Goal: Task Accomplishment & Management: Manage account settings

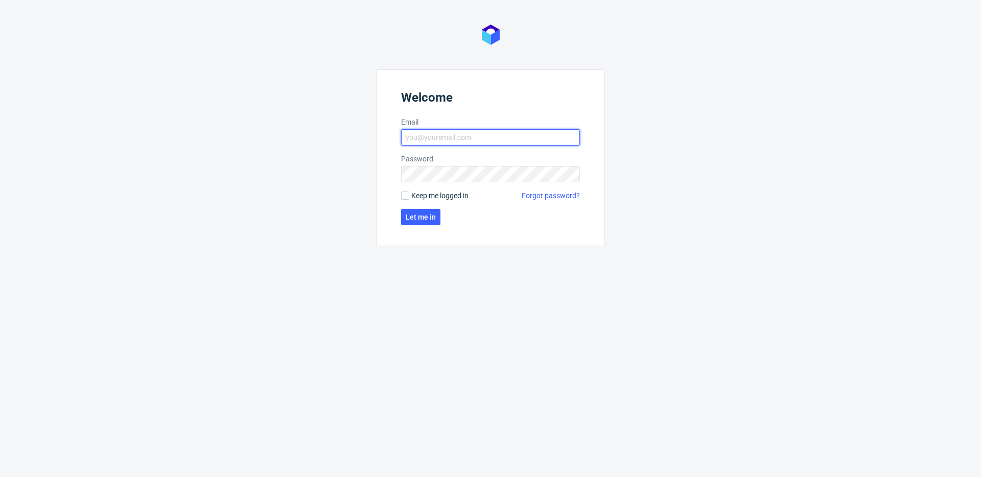
type input "krystian.gaza@packhelp.com"
click at [448, 191] on span "Keep me logged in" at bounding box center [439, 196] width 57 height 10
click at [409, 192] on input "Keep me logged in" at bounding box center [405, 196] width 8 height 8
checkbox input "true"
click at [420, 216] on span "Let me in" at bounding box center [421, 217] width 30 height 7
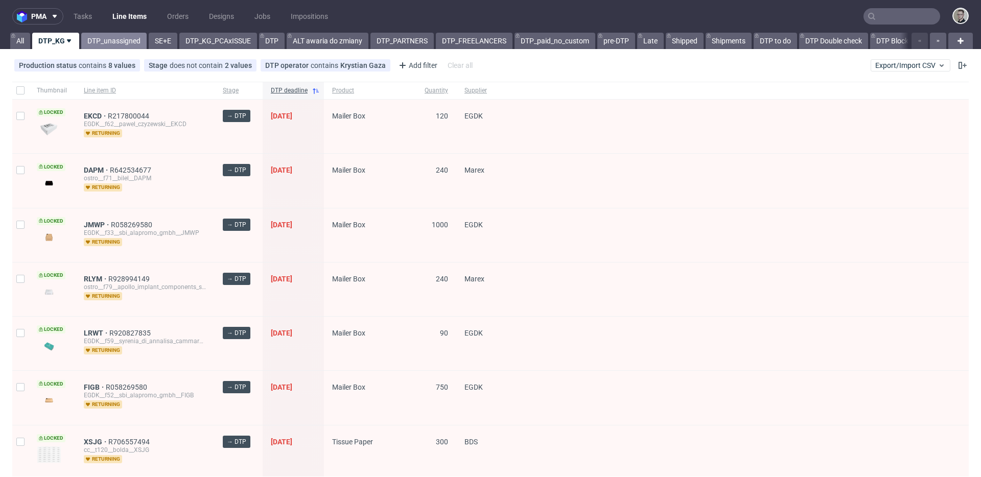
click at [112, 43] on link "DTP_unassigned" at bounding box center [113, 41] width 65 height 16
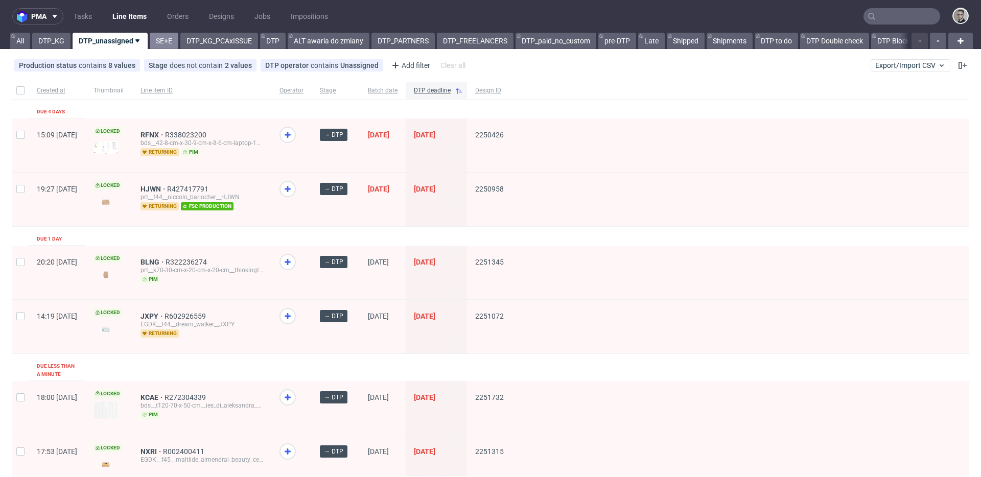
click at [158, 44] on link "SE+E" at bounding box center [164, 41] width 29 height 16
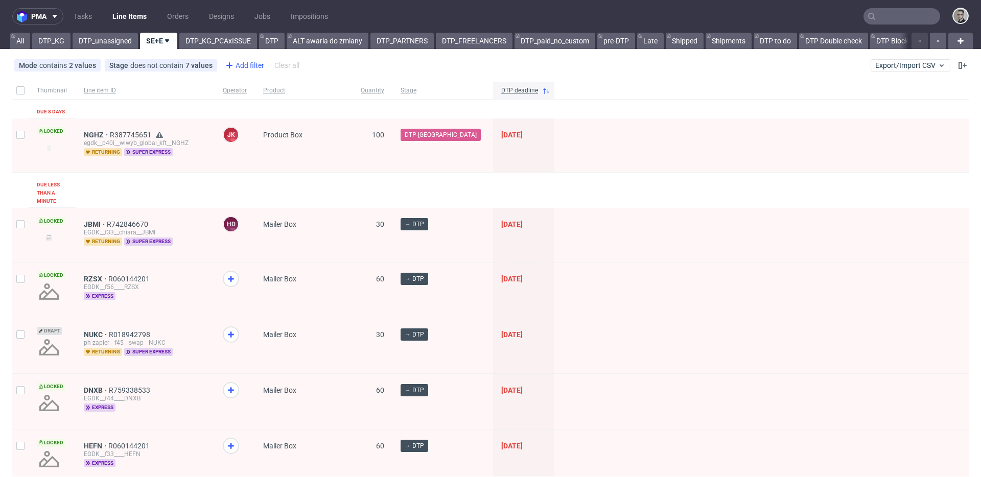
click at [246, 65] on div "Add filter" at bounding box center [243, 65] width 45 height 16
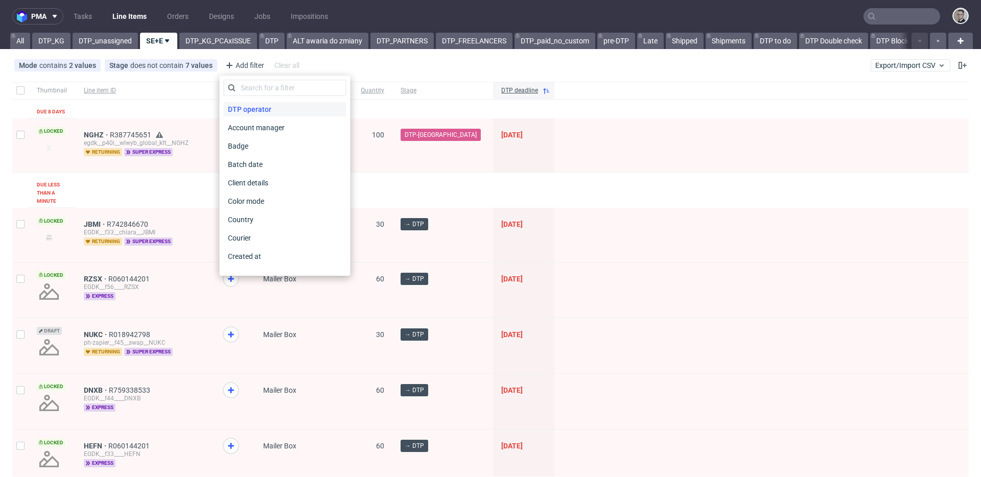
click at [261, 109] on span "DTP operator" at bounding box center [250, 109] width 52 height 14
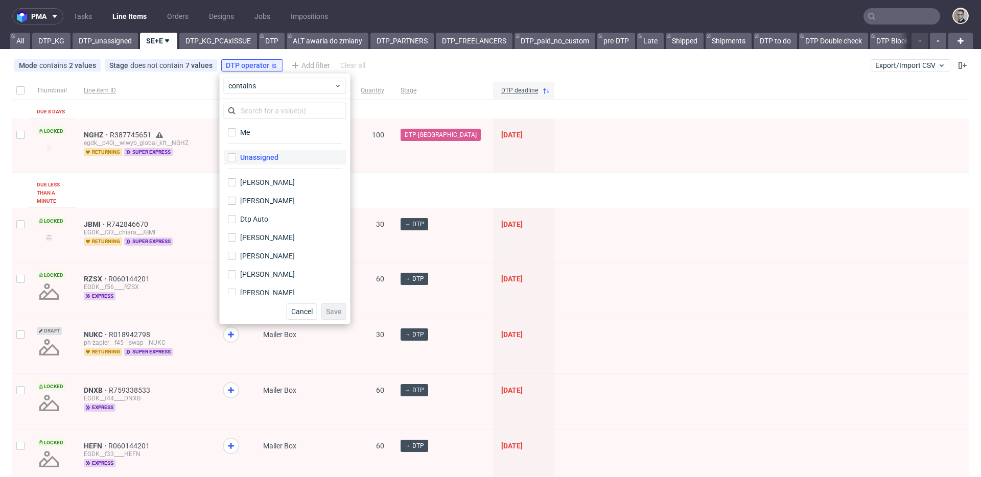
click at [266, 157] on div "Unassigned" at bounding box center [259, 157] width 38 height 10
click at [236, 157] on input "Unassigned" at bounding box center [232, 157] width 8 height 8
checkbox input "true"
click at [339, 314] on span "Save" at bounding box center [334, 311] width 16 height 7
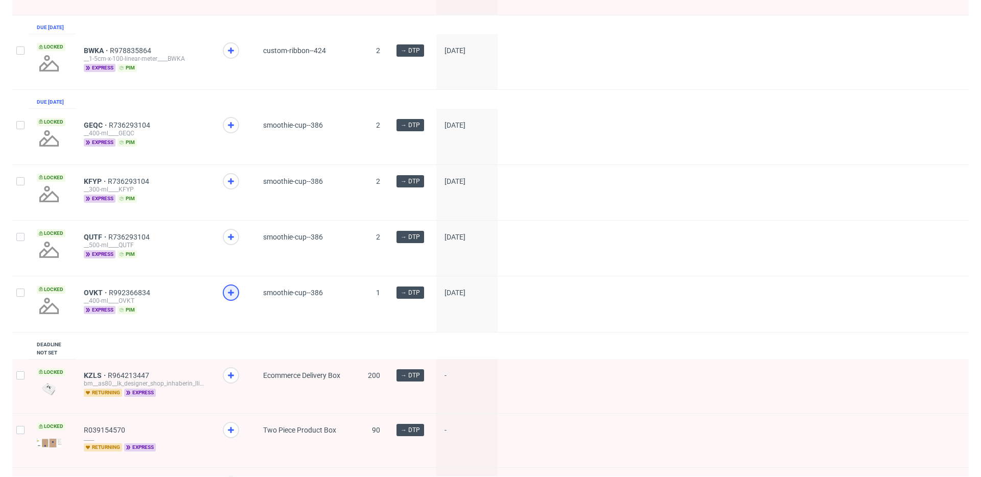
scroll to position [524, 0]
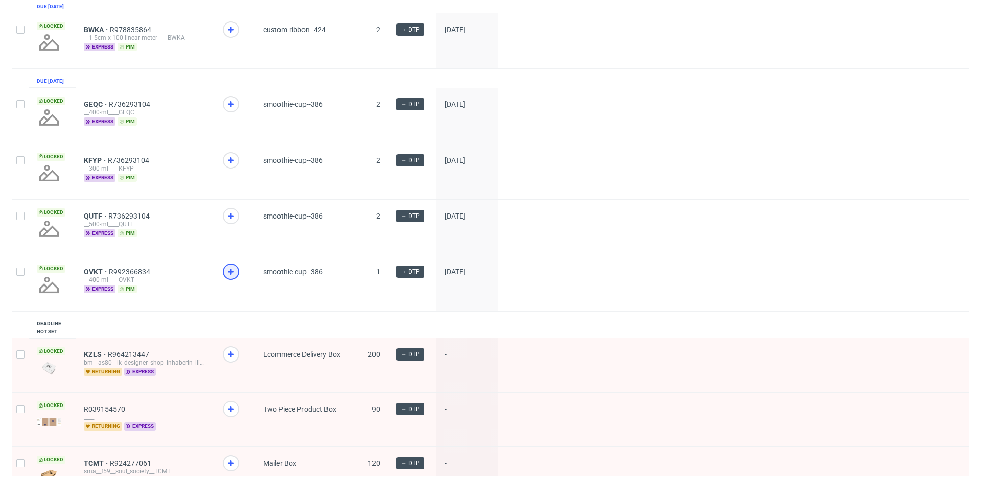
click at [234, 278] on icon at bounding box center [231, 272] width 12 height 12
click at [231, 222] on icon at bounding box center [231, 216] width 12 height 12
click at [233, 167] on icon at bounding box center [231, 160] width 12 height 12
click at [232, 110] on icon at bounding box center [231, 104] width 12 height 12
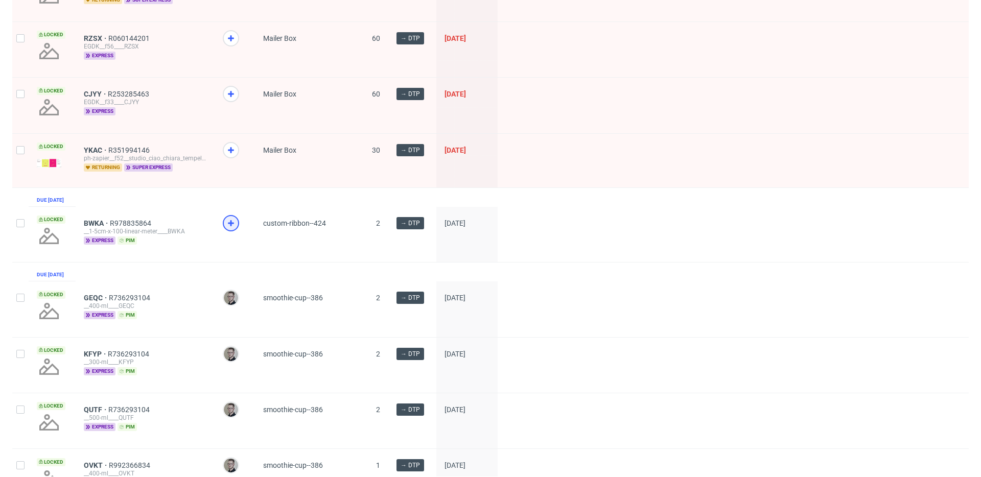
click at [231, 226] on use at bounding box center [231, 223] width 6 height 6
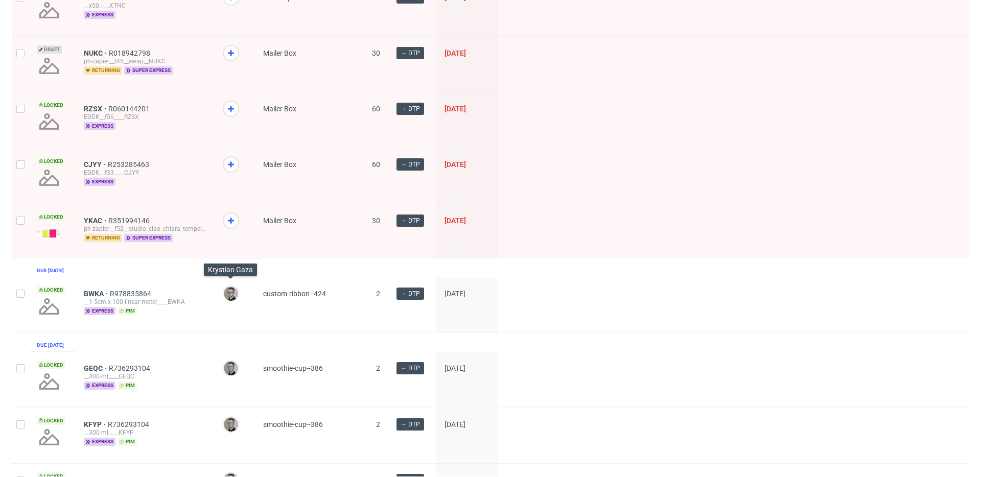
scroll to position [159, 0]
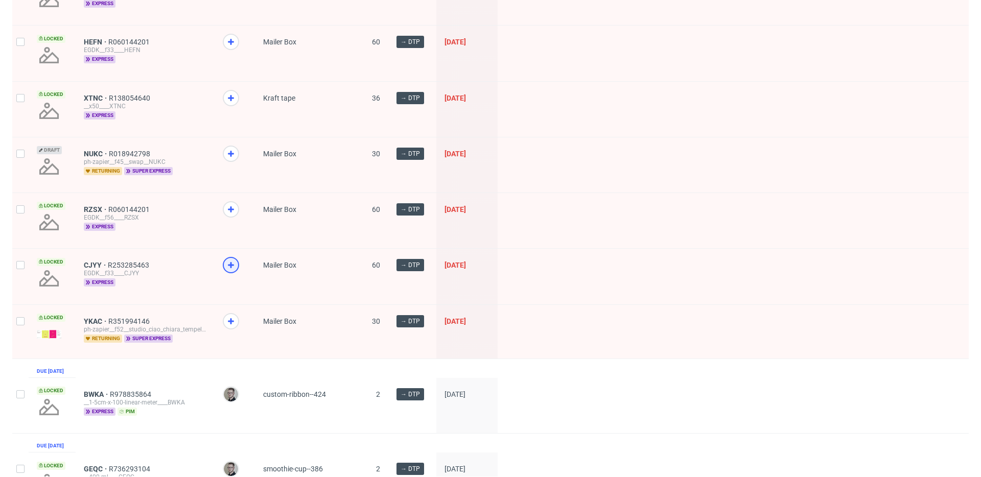
click at [229, 267] on icon at bounding box center [231, 265] width 12 height 12
click at [227, 208] on icon at bounding box center [231, 209] width 12 height 12
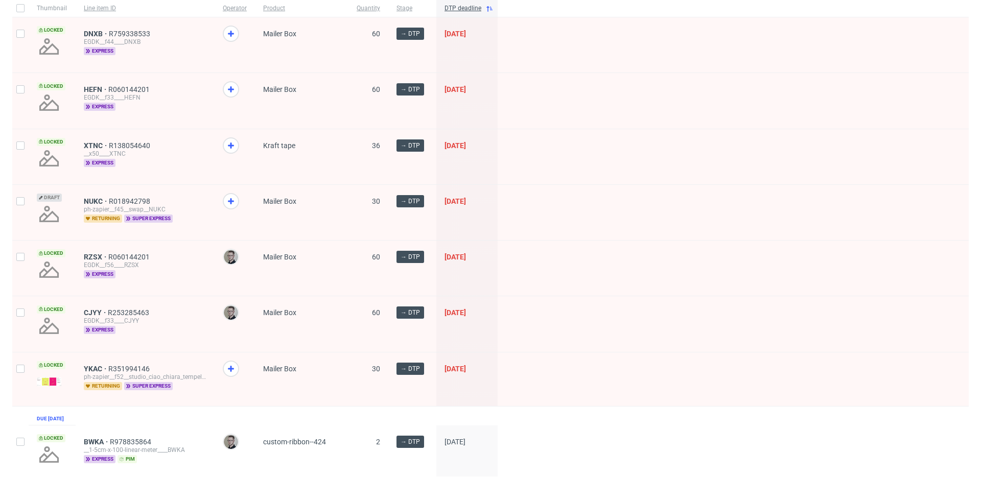
scroll to position [30, 0]
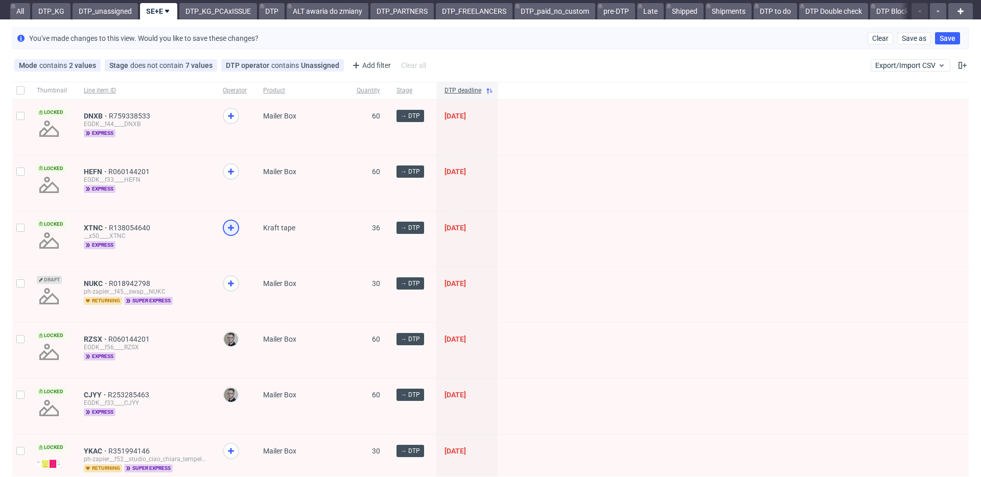
click at [231, 230] on icon at bounding box center [231, 228] width 12 height 12
click at [228, 169] on icon at bounding box center [231, 172] width 12 height 12
click at [234, 115] on icon at bounding box center [231, 116] width 12 height 12
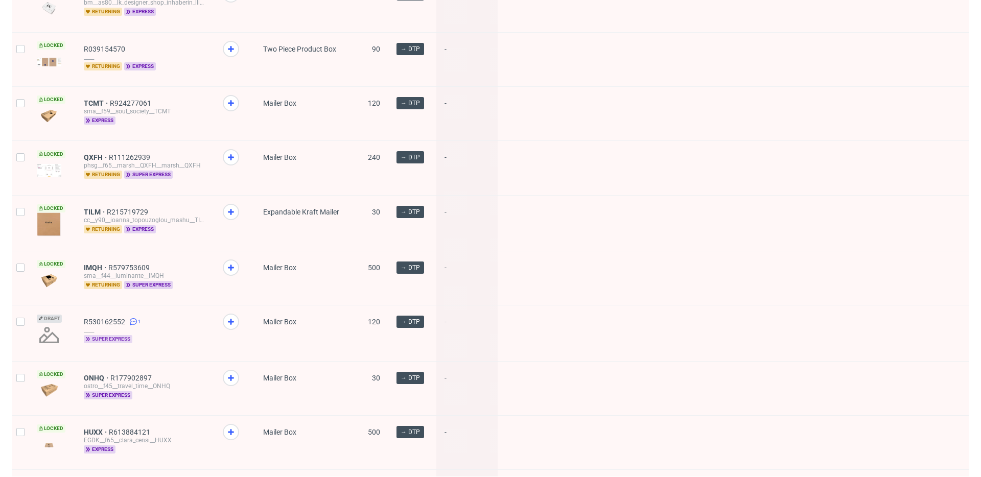
scroll to position [1235, 0]
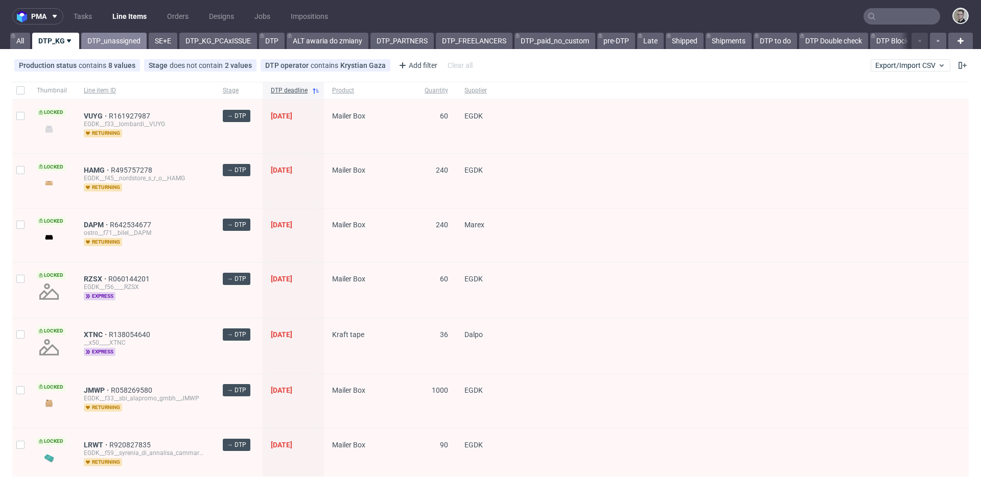
click at [93, 39] on link "DTP_unassigned" at bounding box center [113, 41] width 65 height 16
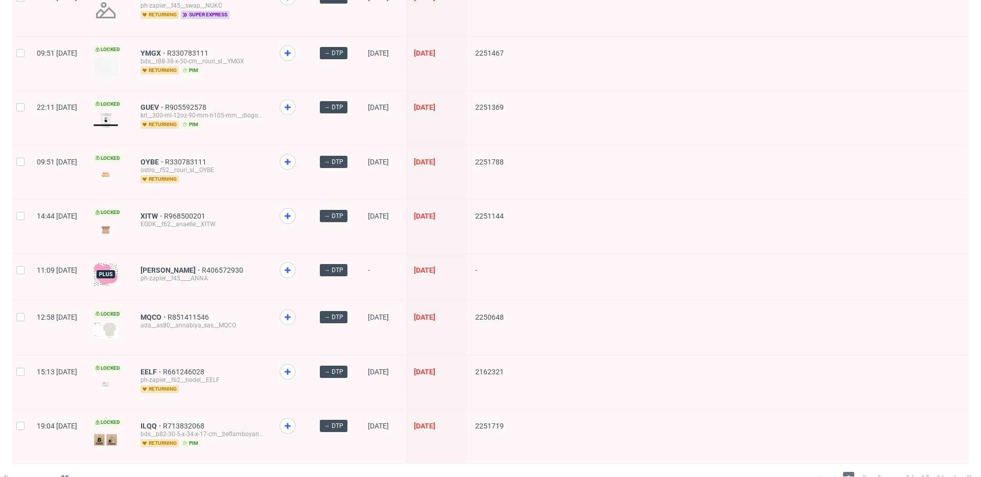
scroll to position [1330, 0]
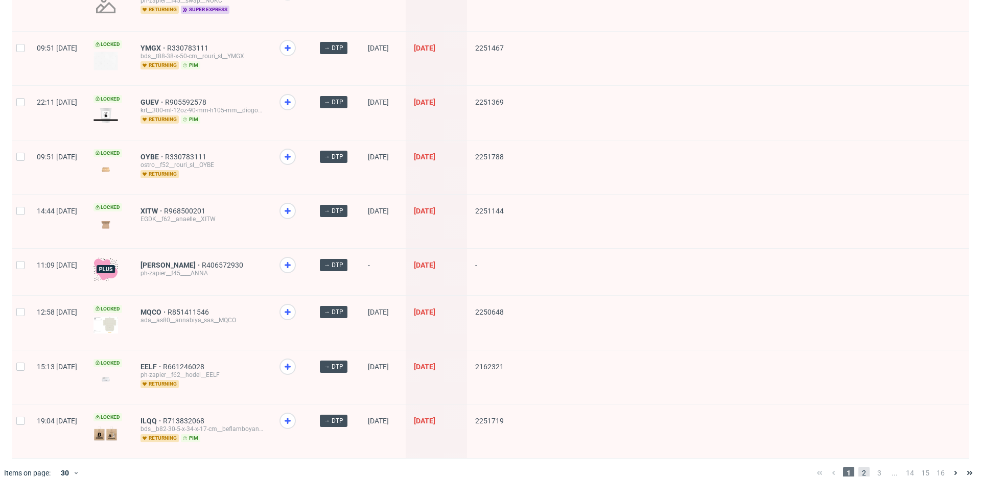
click at [858, 467] on span "2" at bounding box center [863, 473] width 11 height 12
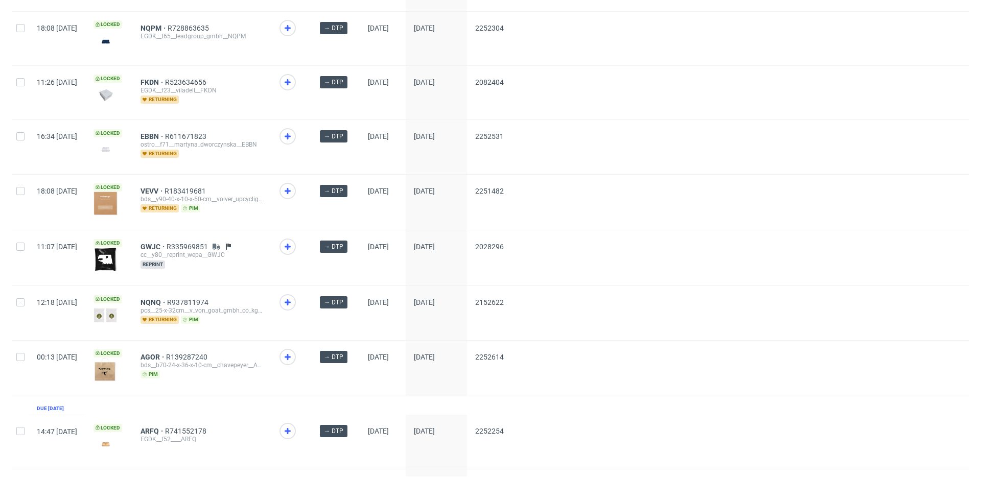
scroll to position [1327, 0]
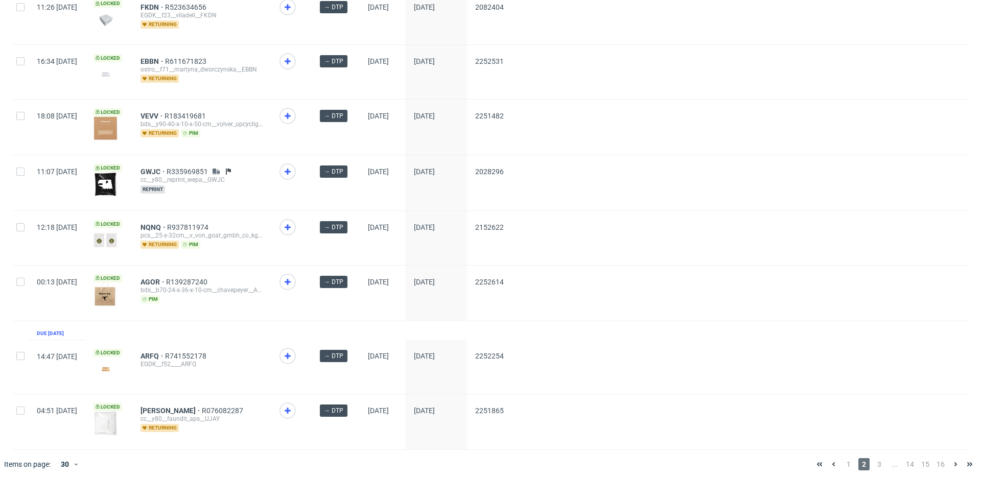
click at [303, 223] on span at bounding box center [291, 235] width 24 height 33
click at [294, 221] on icon at bounding box center [287, 227] width 12 height 12
click at [167, 223] on span "NQNQ" at bounding box center [153, 227] width 27 height 8
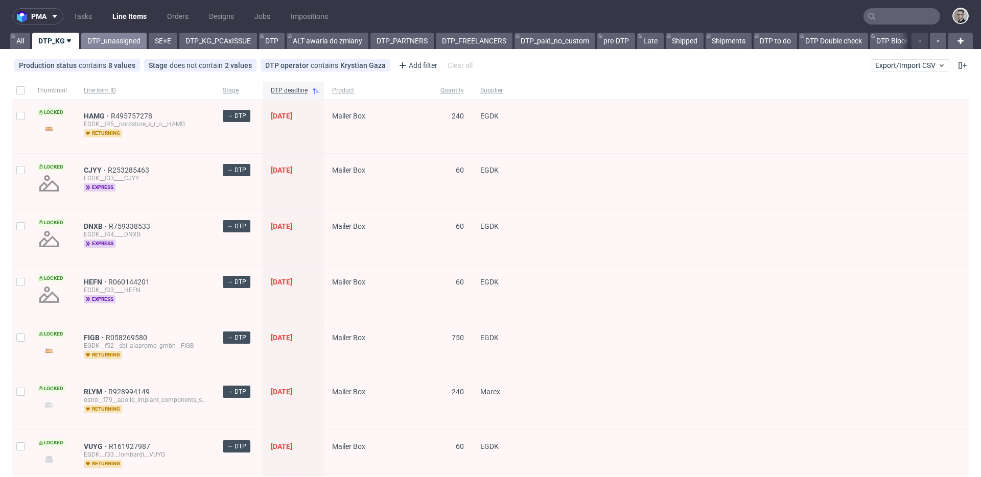
click at [106, 41] on link "DTP_unassigned" at bounding box center [113, 41] width 65 height 16
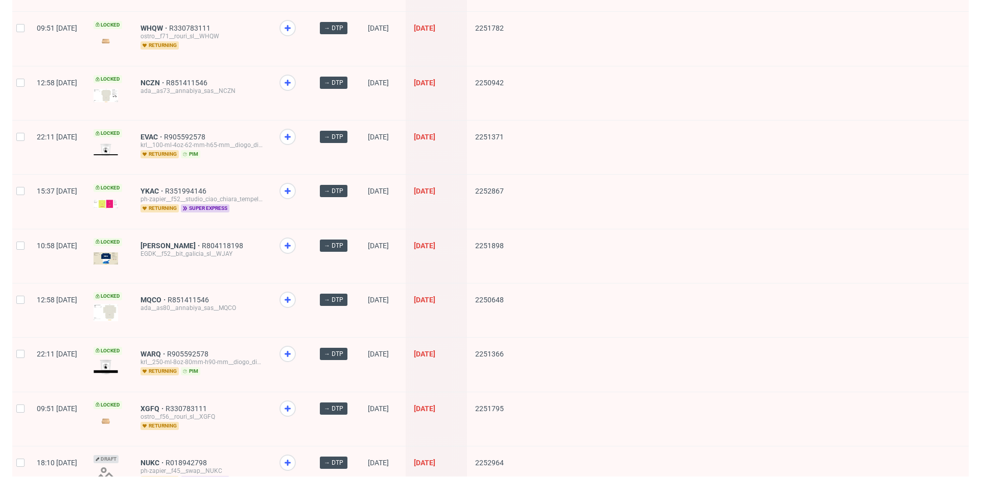
scroll to position [1330, 0]
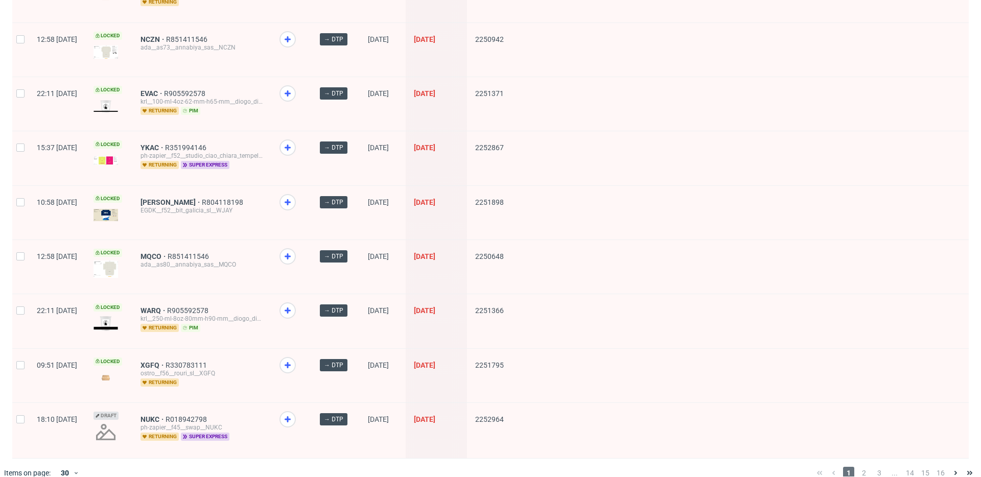
click at [862, 467] on div "1 2 3 ... 14 15 16" at bounding box center [894, 473] width 164 height 12
click at [859, 467] on span "2" at bounding box center [863, 473] width 11 height 12
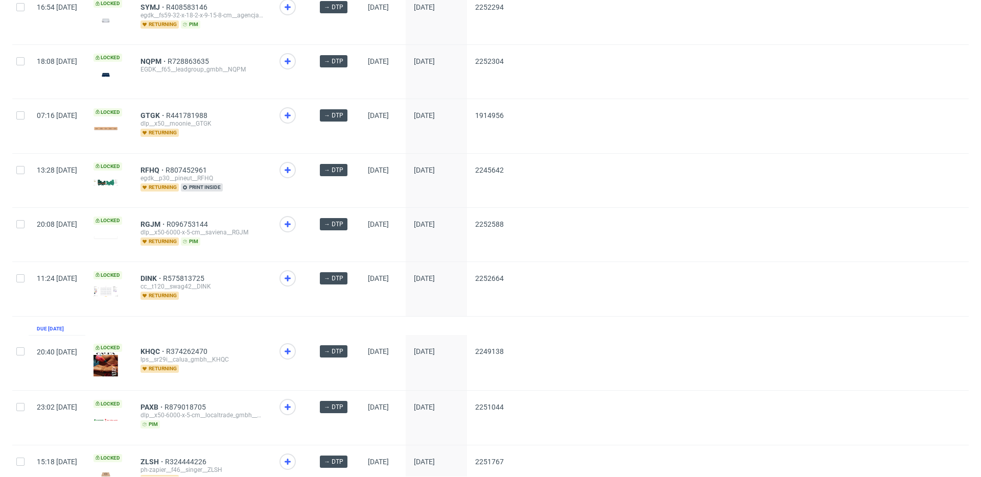
scroll to position [1327, 0]
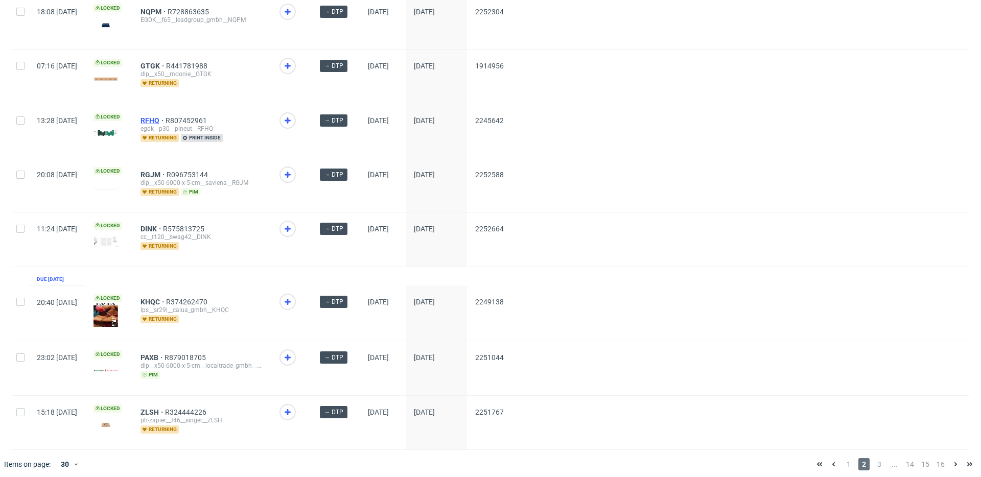
click at [166, 118] on span "RFHQ" at bounding box center [152, 120] width 25 height 8
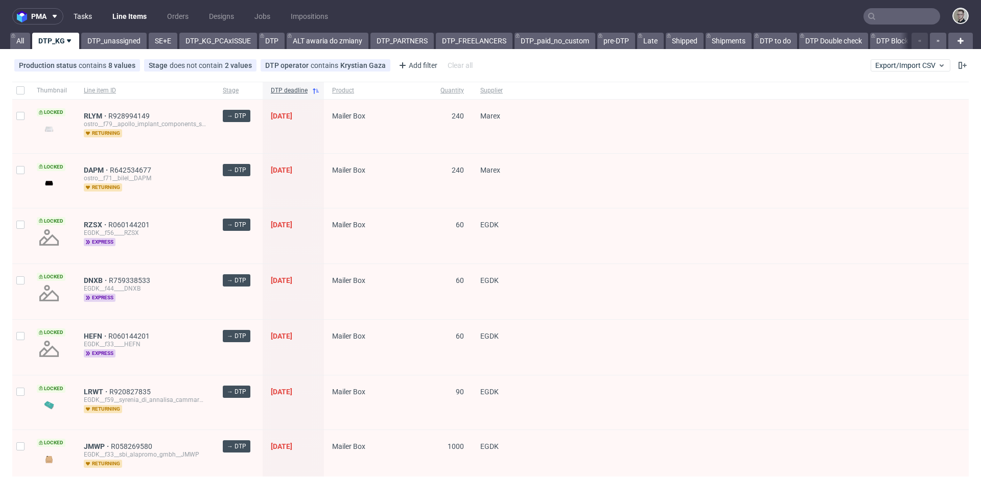
click at [78, 14] on link "Tasks" at bounding box center [82, 16] width 31 height 16
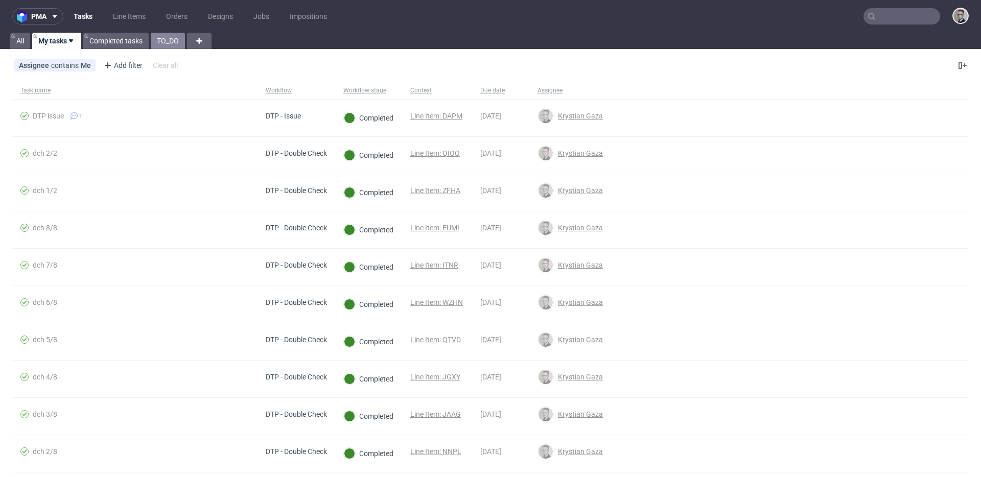
click at [181, 43] on link "TO_DO" at bounding box center [168, 41] width 34 height 16
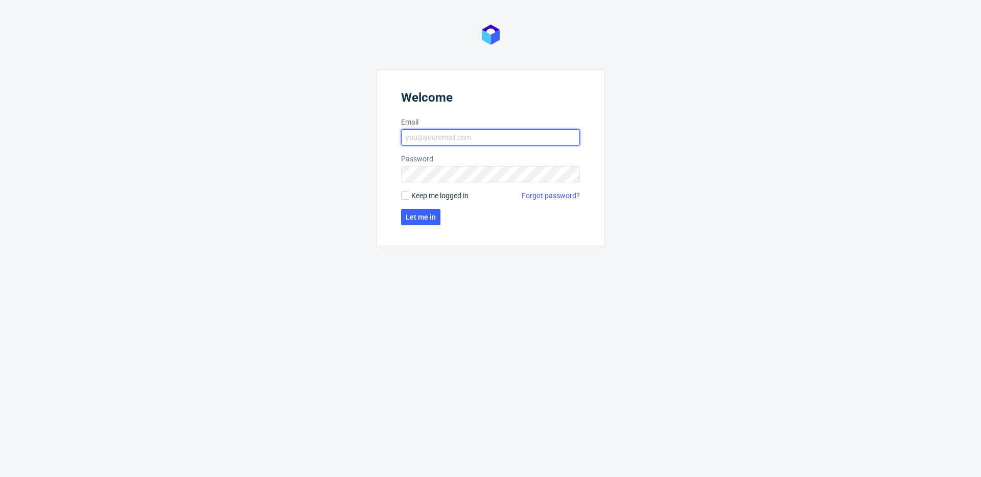
type input "[EMAIL_ADDRESS][DOMAIN_NAME]"
click at [416, 196] on span "Keep me logged in" at bounding box center [439, 196] width 57 height 10
click at [409, 196] on input "Keep me logged in" at bounding box center [405, 196] width 8 height 8
checkbox input "true"
click at [415, 222] on button "Let me in" at bounding box center [420, 217] width 39 height 16
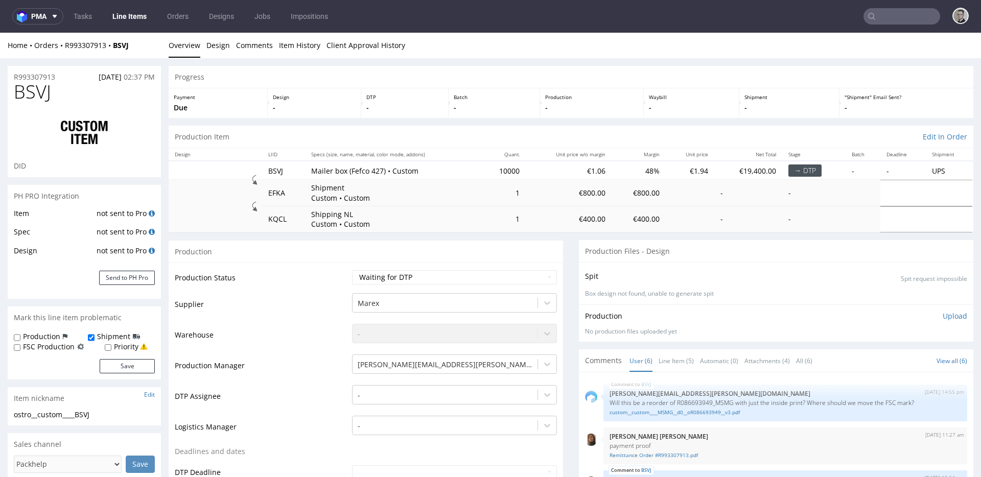
scroll to position [79, 0]
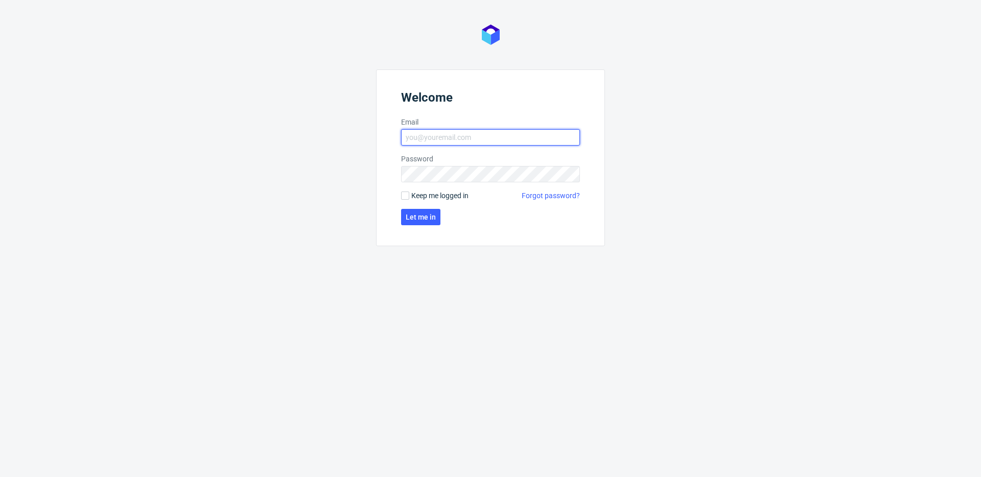
type input "[EMAIL_ADDRESS][DOMAIN_NAME]"
click at [447, 197] on span "Keep me logged in" at bounding box center [439, 196] width 57 height 10
click at [409, 197] on input "Keep me logged in" at bounding box center [405, 196] width 8 height 8
checkbox input "true"
click at [432, 223] on button "Let me in" at bounding box center [420, 217] width 39 height 16
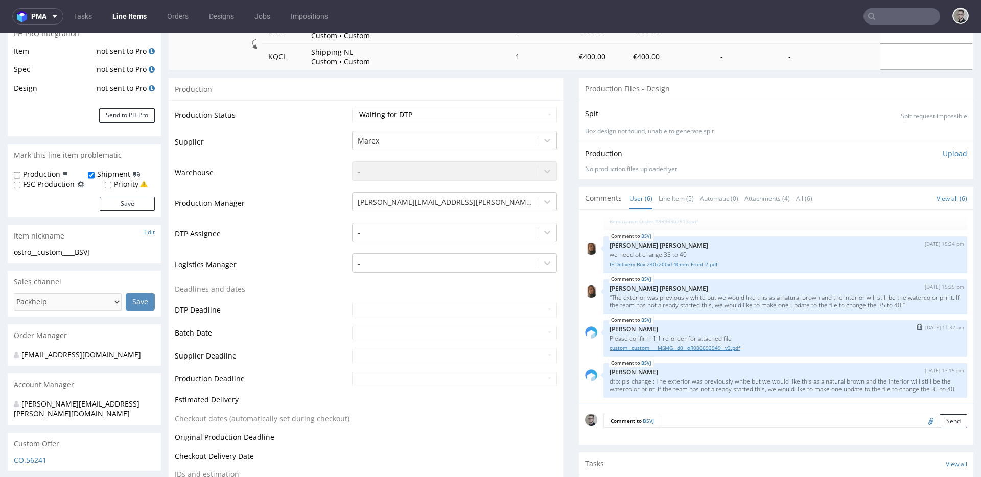
scroll to position [168, 0]
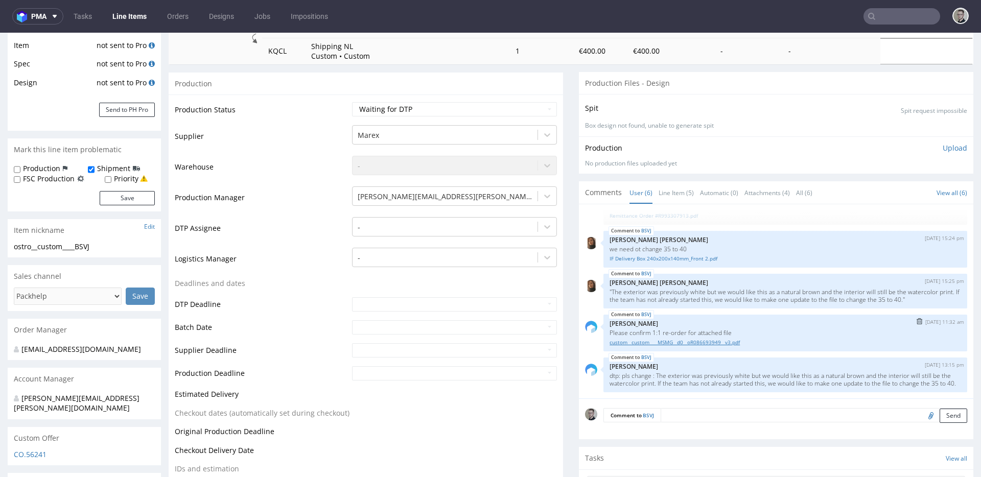
click at [680, 339] on link "custom__custom____MSMG__d0__oR086693949__v3.pdf" at bounding box center [784, 343] width 351 height 8
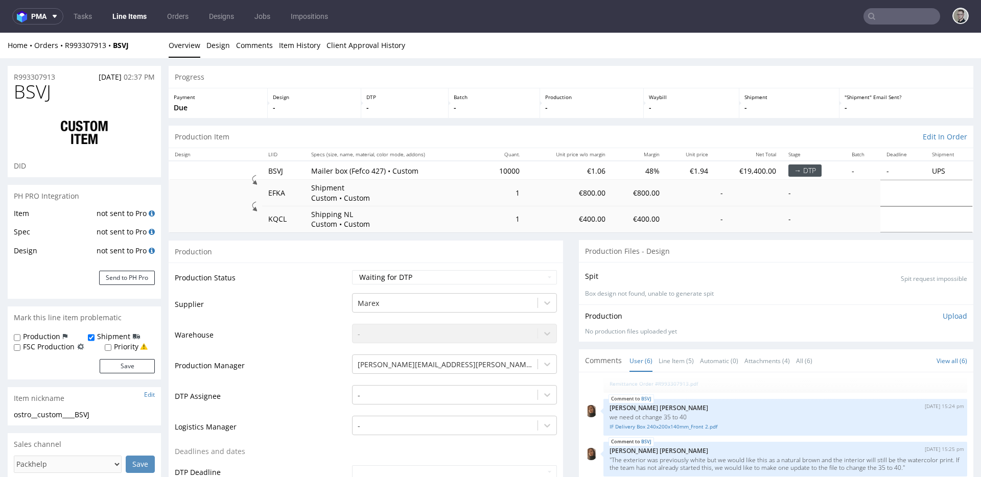
scroll to position [0, 0]
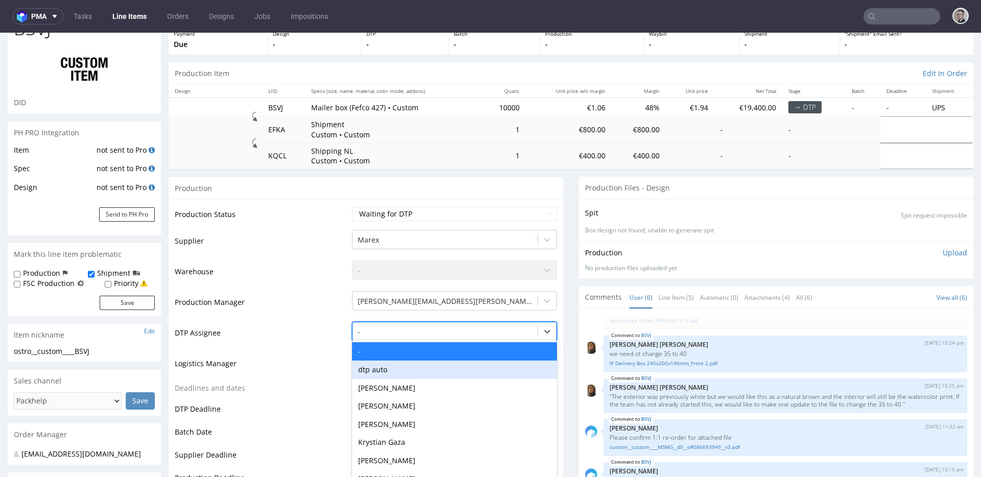
click at [424, 336] on div "dtp auto, 2 of 31. 31 results available. Use Up and Down to choose options, pre…" at bounding box center [454, 329] width 205 height 14
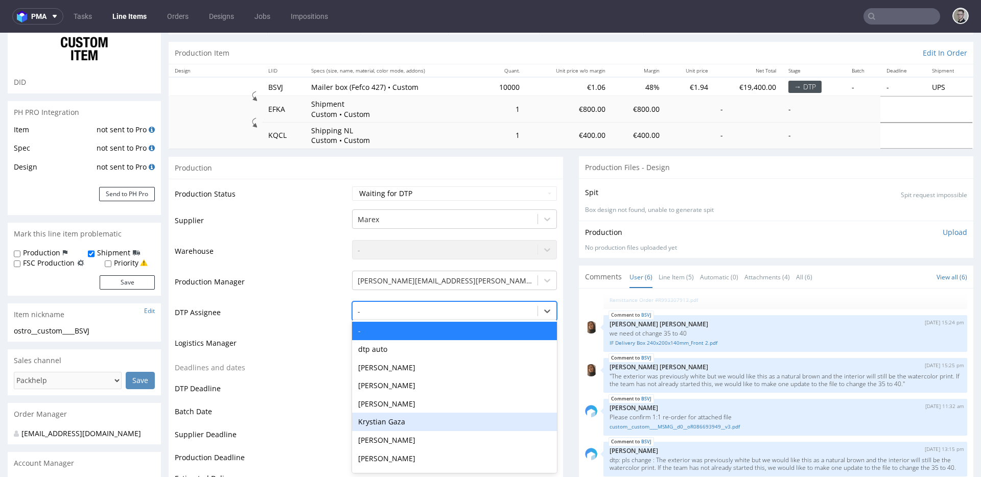
click at [416, 423] on div "Krystian Gaza" at bounding box center [454, 422] width 205 height 18
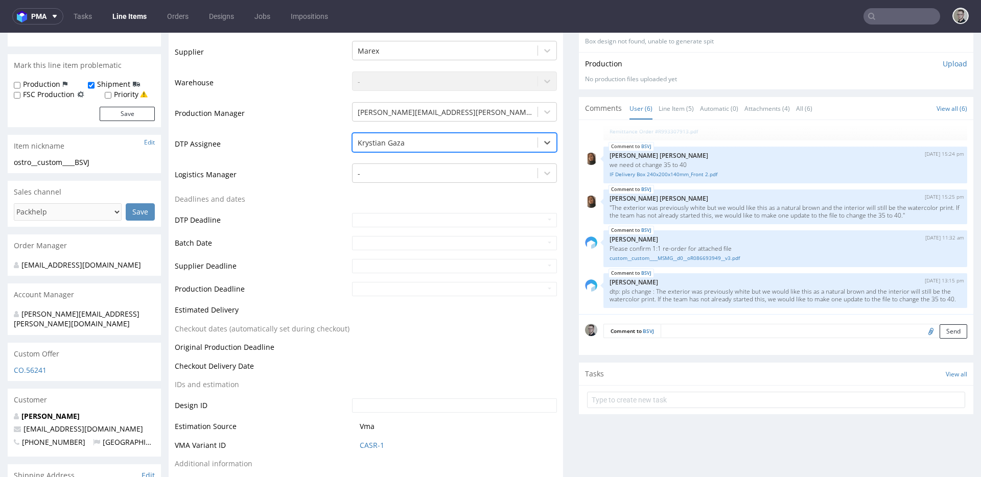
scroll to position [410, 0]
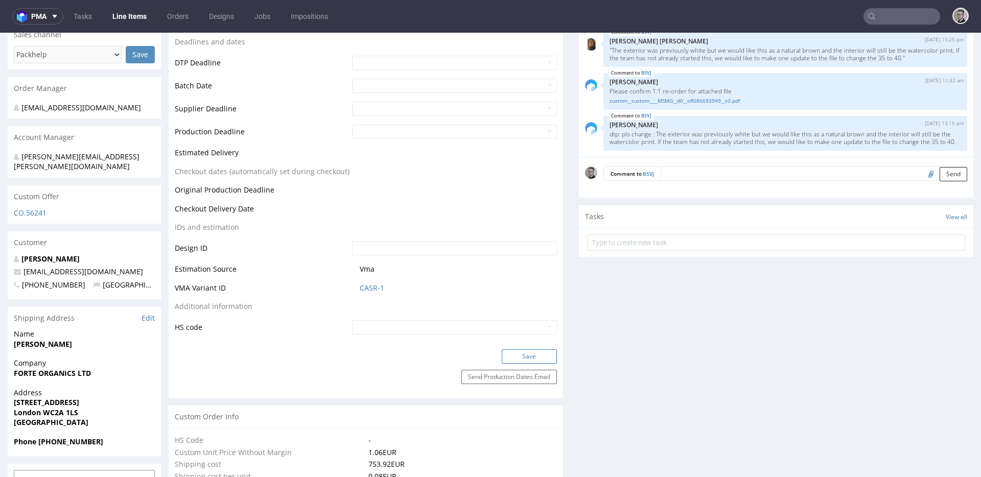
click at [535, 353] on button "Save" at bounding box center [529, 356] width 55 height 14
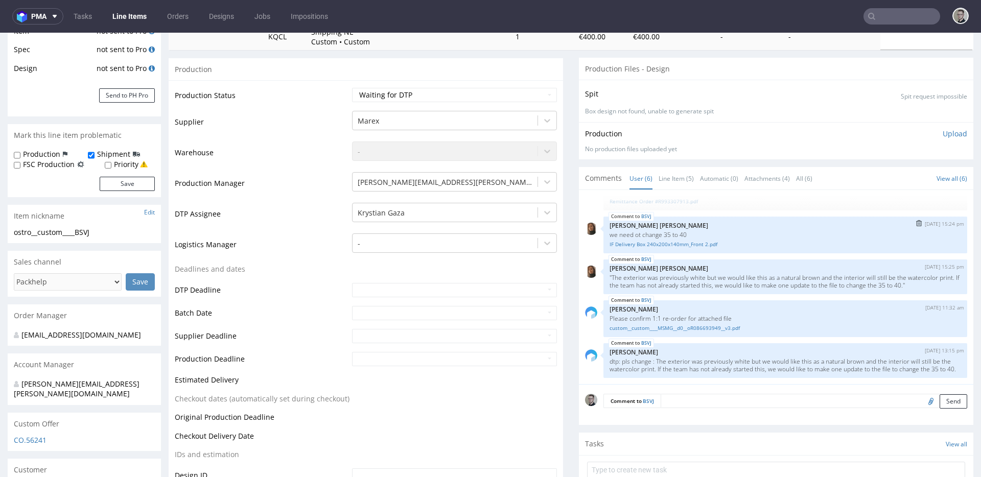
scroll to position [79, 0]
click at [651, 277] on p ""The exterior was previously white but we would like this as a natural brown an…" at bounding box center [784, 281] width 351 height 15
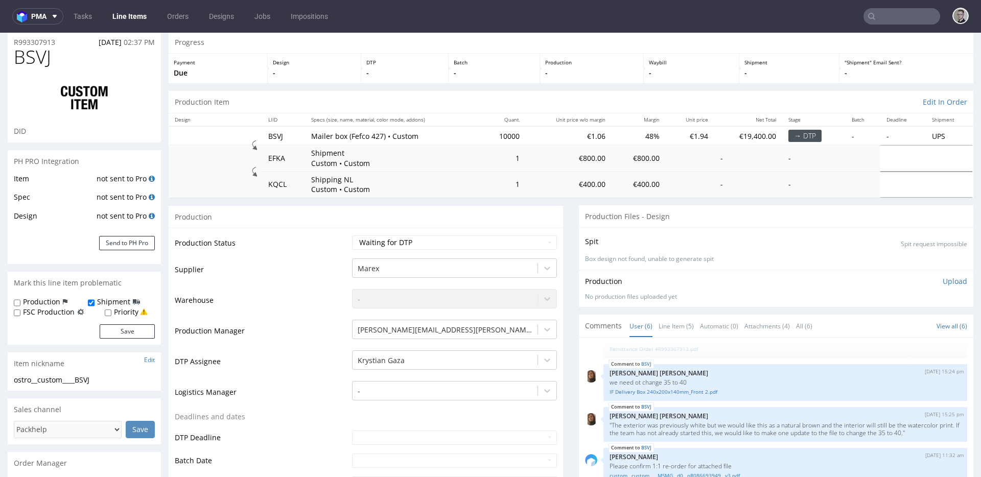
scroll to position [0, 0]
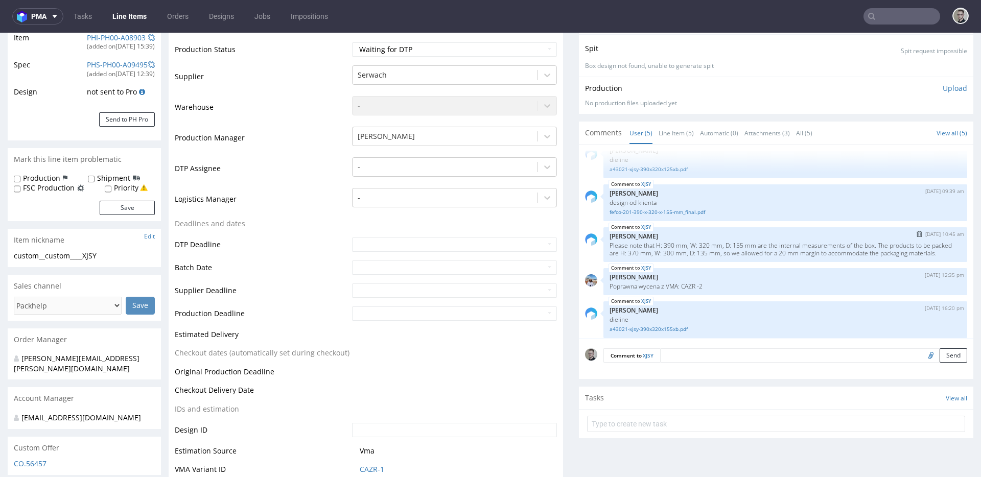
scroll to position [29, 0]
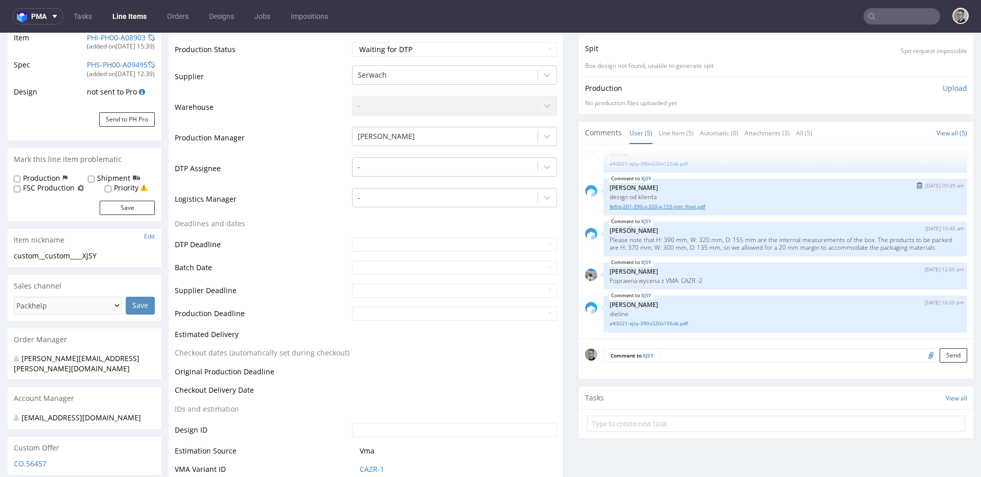
click at [671, 203] on link "fefco-201-390-x-320-x-155-mm_final.pdf" at bounding box center [784, 207] width 351 height 8
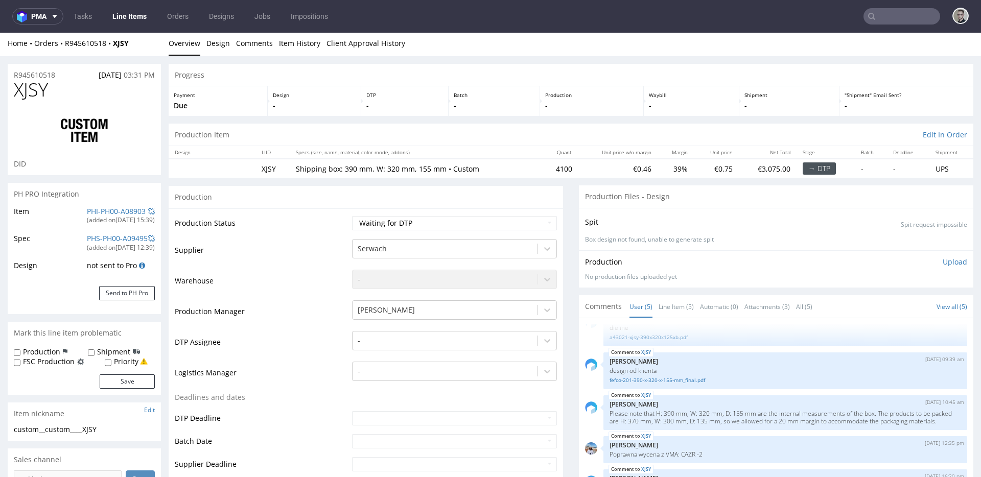
scroll to position [0, 0]
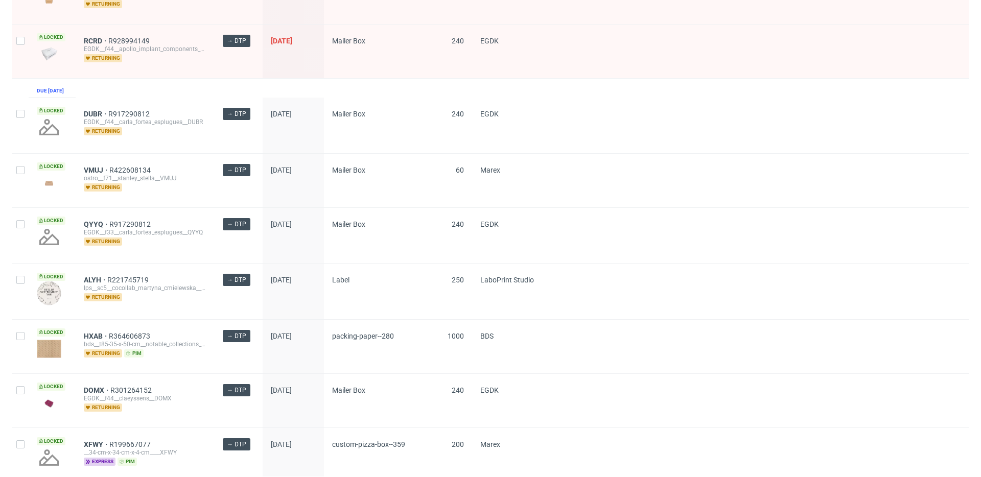
scroll to position [1326, 0]
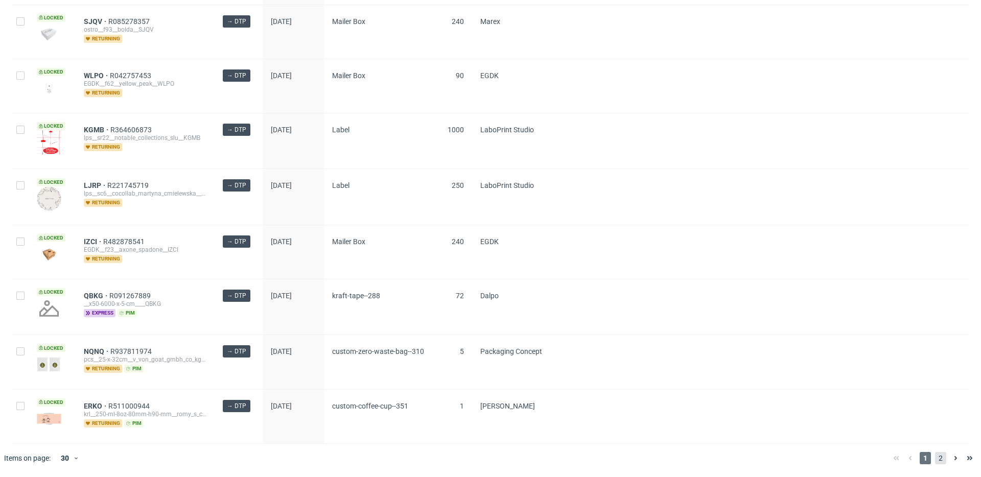
click at [935, 455] on span "2" at bounding box center [940, 458] width 11 height 12
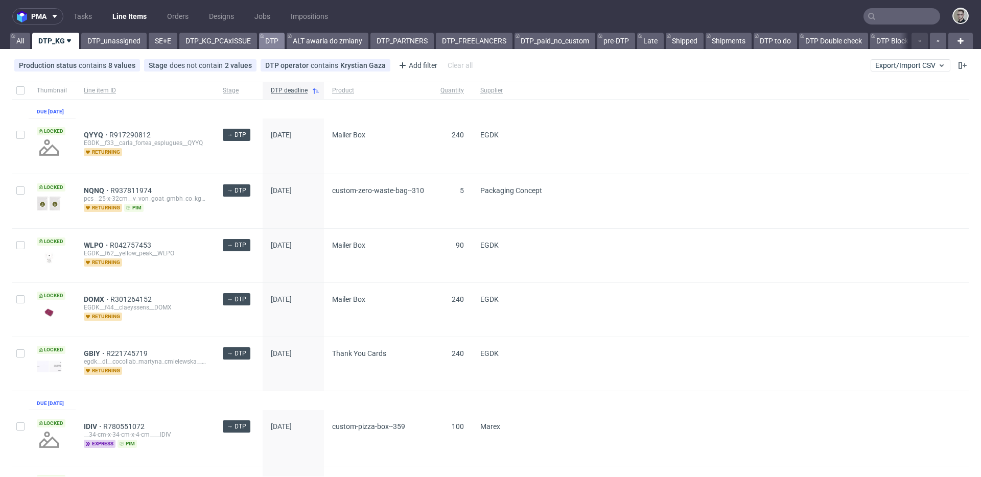
click at [279, 43] on link "DTP" at bounding box center [272, 41] width 26 height 16
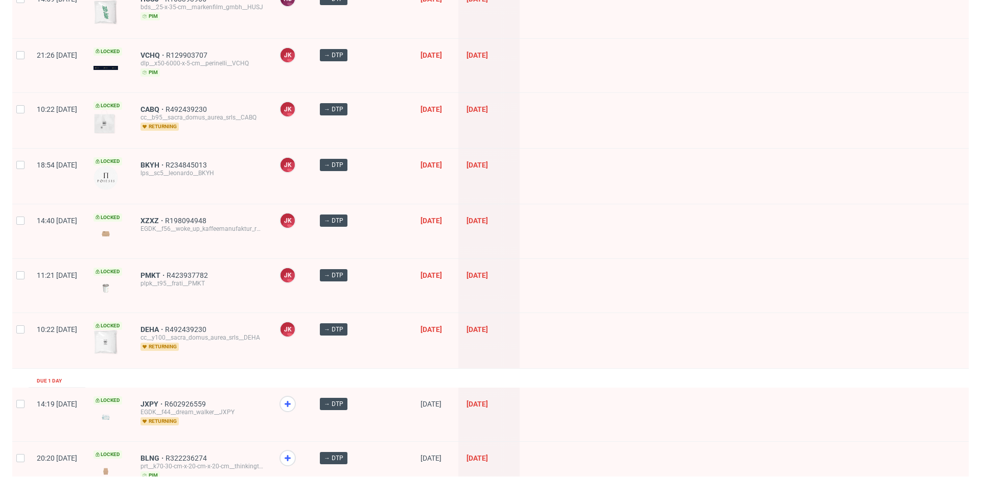
scroll to position [1384, 0]
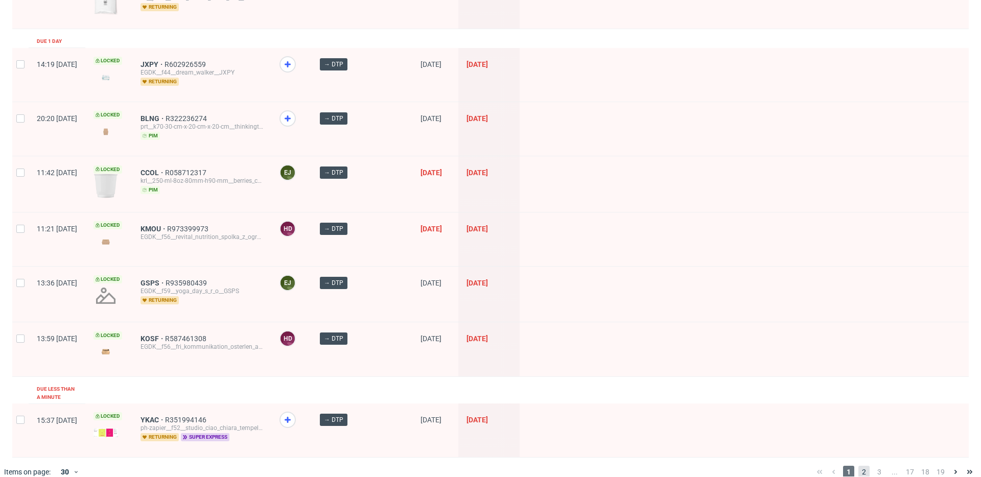
click at [858, 466] on span "2" at bounding box center [863, 472] width 11 height 12
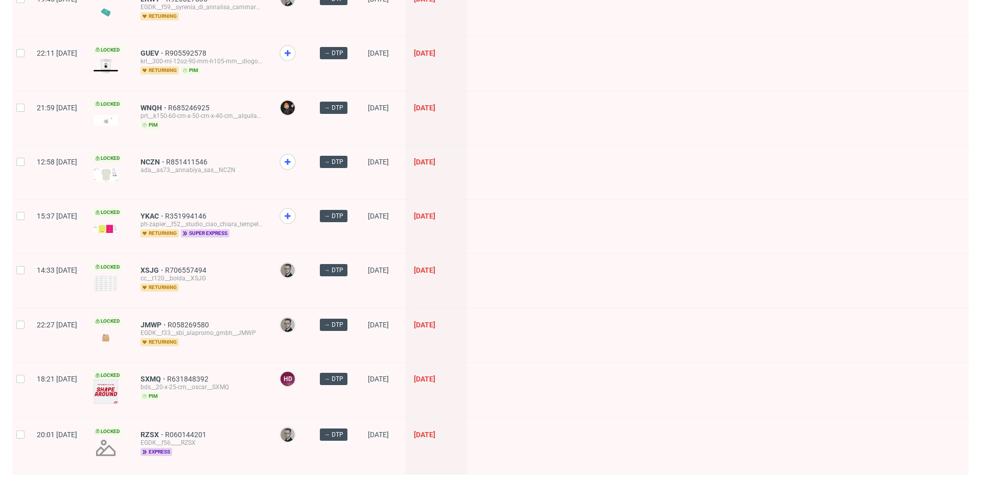
scroll to position [1283, 0]
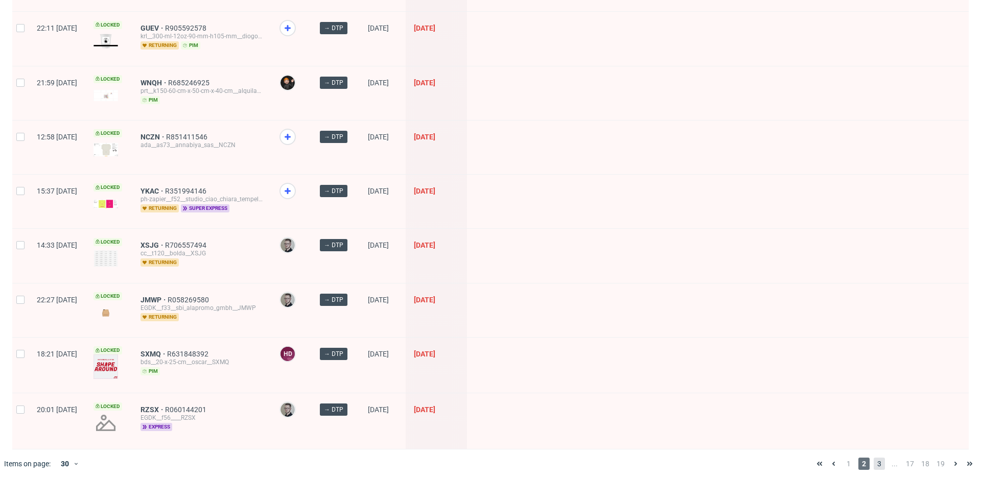
click at [874, 461] on span "3" at bounding box center [879, 464] width 11 height 12
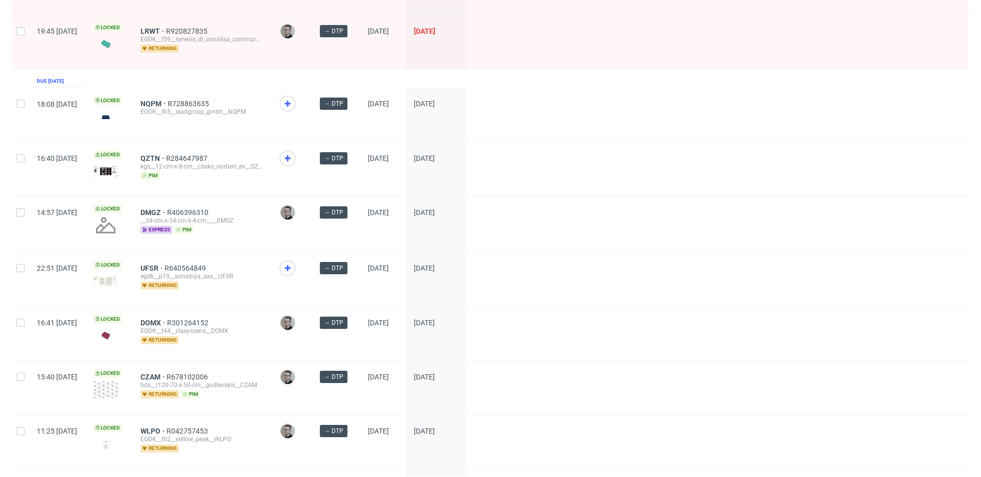
scroll to position [1299, 0]
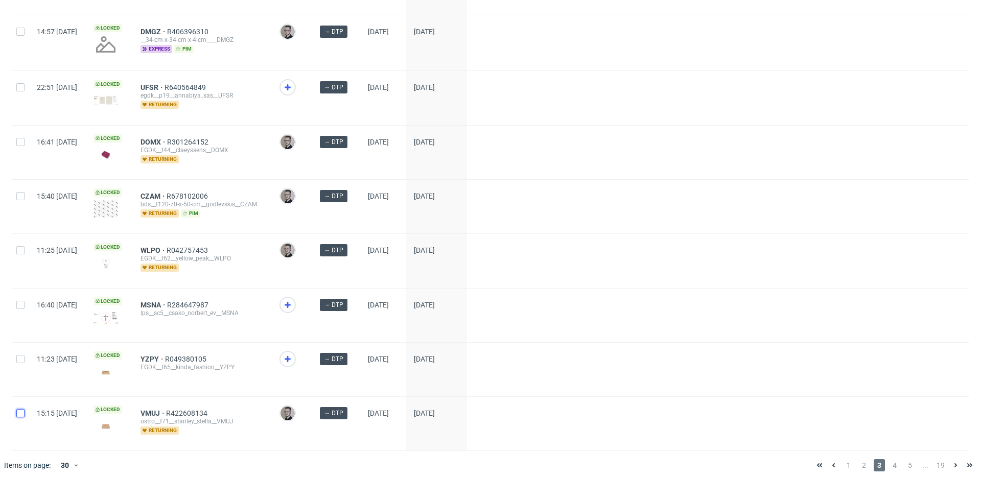
drag, startPoint x: 21, startPoint y: 406, endPoint x: 27, endPoint y: 373, distance: 33.6
click at [21, 409] on input "checkbox" at bounding box center [20, 413] width 8 height 8
checkbox input "true"
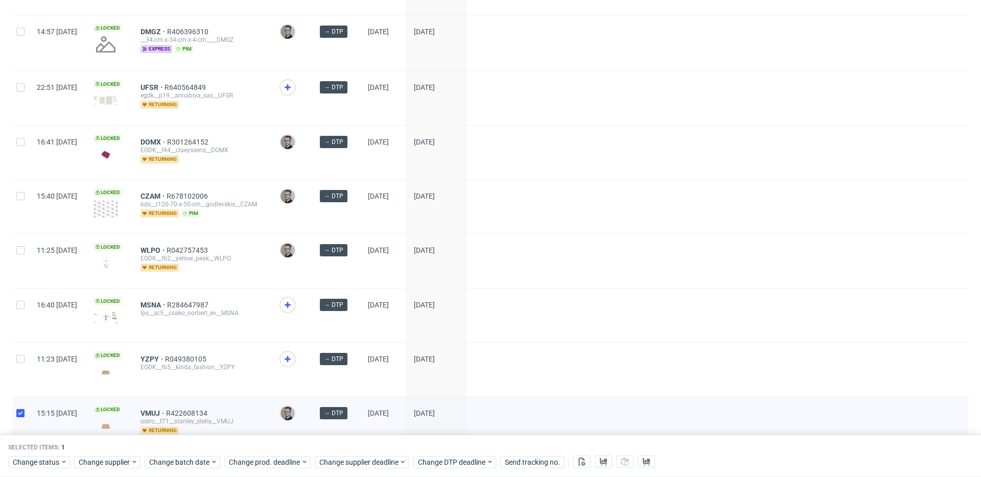
click at [25, 355] on div at bounding box center [20, 370] width 16 height 54
checkbox input "true"
click at [26, 299] on div at bounding box center [20, 316] width 16 height 54
checkbox input "true"
click at [22, 234] on div at bounding box center [20, 261] width 16 height 54
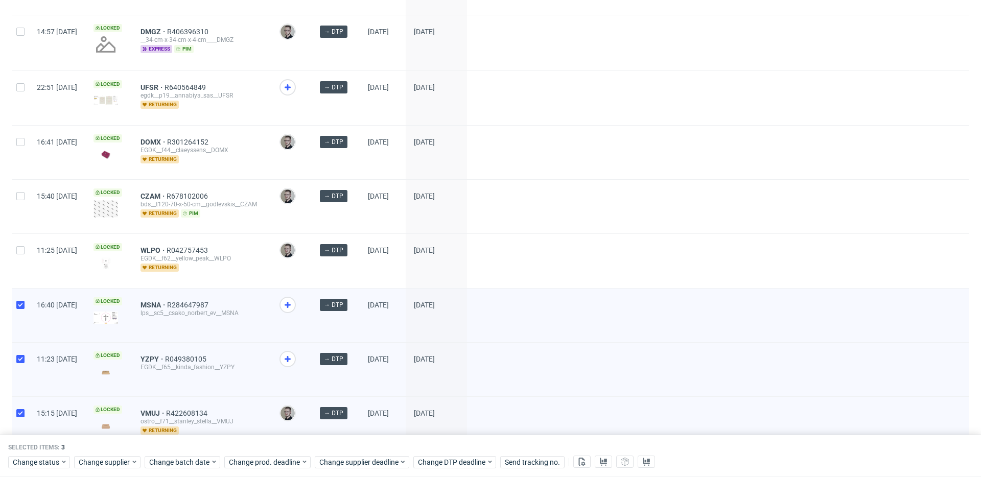
click at [25, 180] on div at bounding box center [20, 207] width 16 height 54
checkbox input "true"
click at [21, 234] on div at bounding box center [20, 261] width 16 height 54
checkbox input "true"
click at [13, 145] on div at bounding box center [20, 153] width 16 height 54
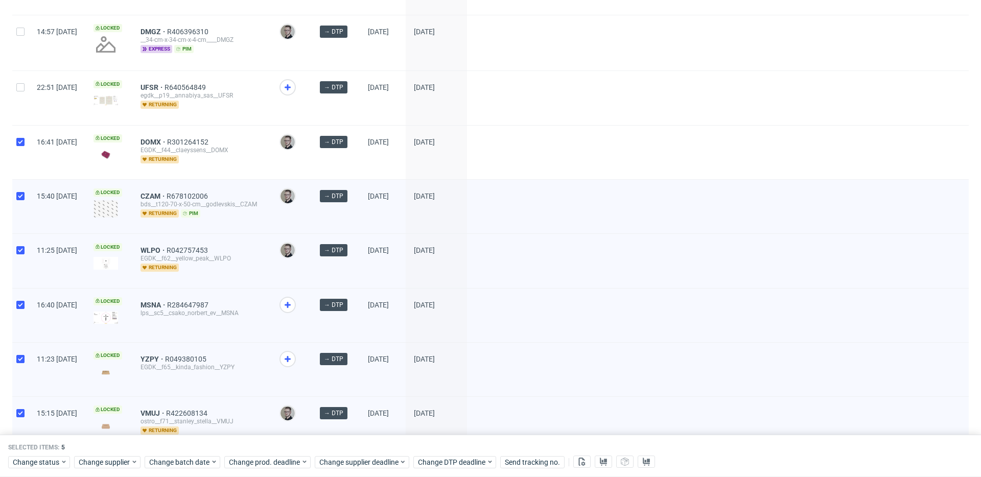
checkbox input "true"
click at [22, 77] on div at bounding box center [20, 98] width 16 height 54
checkbox input "true"
drag, startPoint x: 23, startPoint y: 23, endPoint x: 25, endPoint y: 35, distance: 12.4
click at [23, 28] on input "checkbox" at bounding box center [20, 32] width 8 height 8
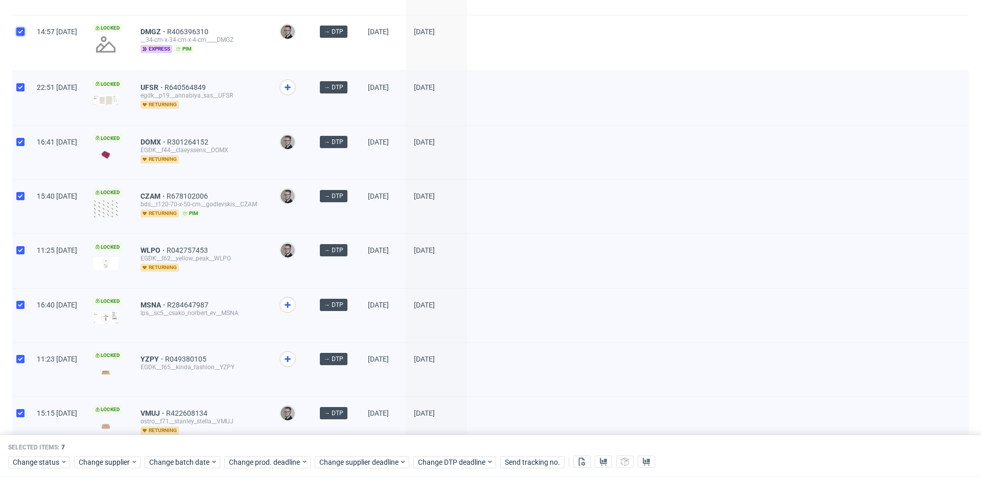
checkbox input "true"
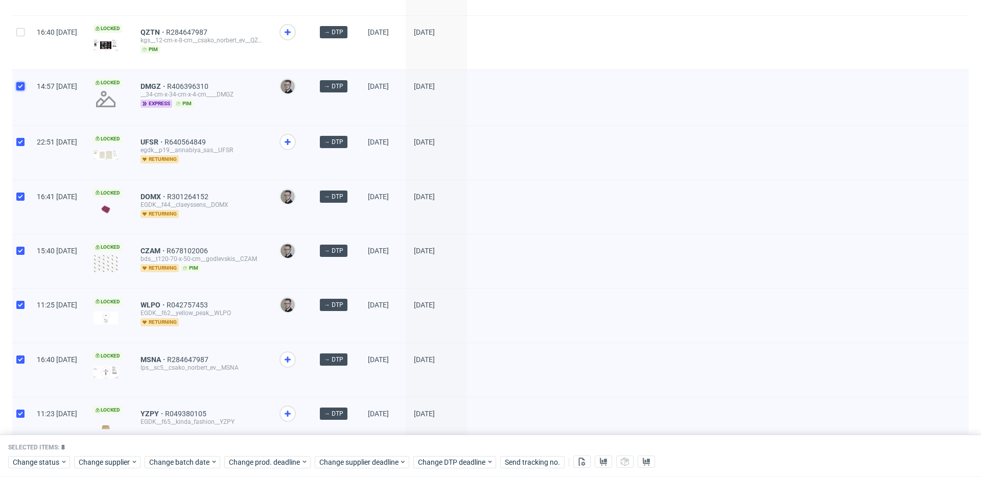
scroll to position [1109, 0]
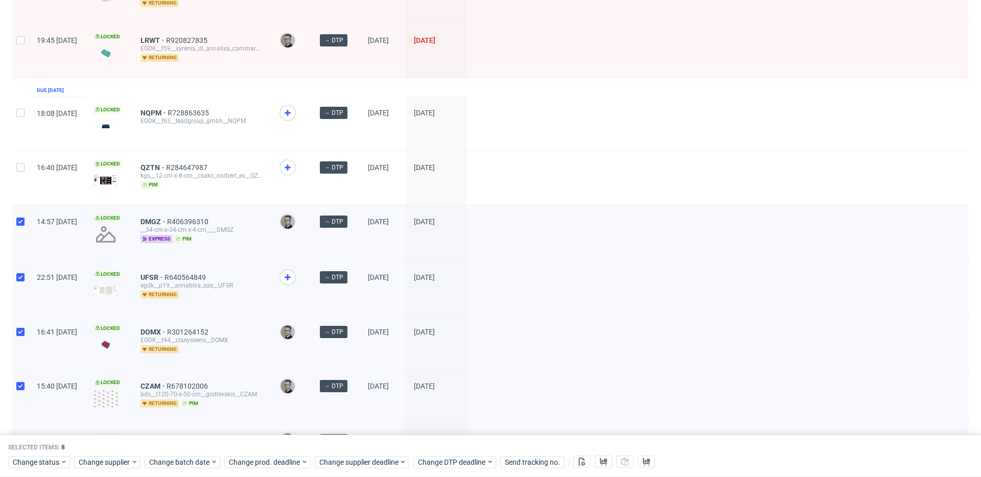
click at [19, 167] on div at bounding box center [20, 178] width 16 height 54
checkbox input "true"
click at [22, 128] on div at bounding box center [20, 124] width 16 height 54
checkbox input "true"
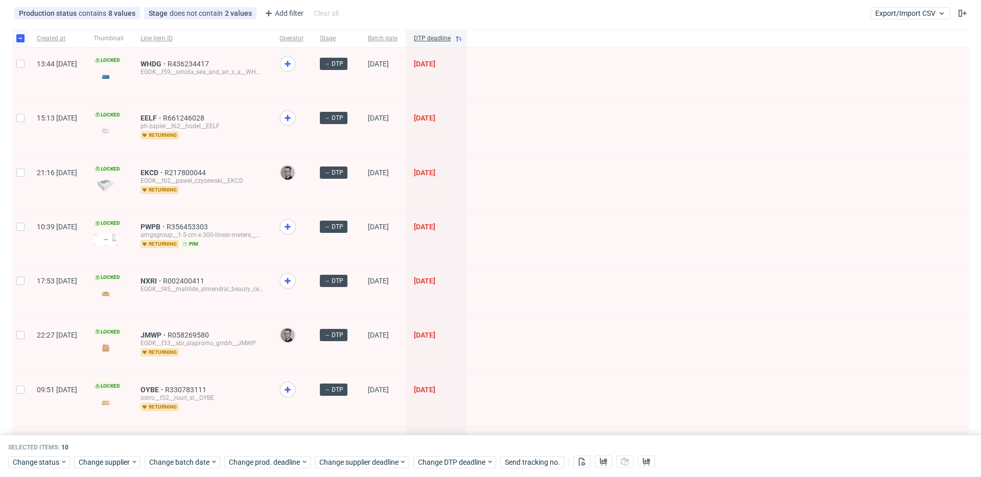
scroll to position [0, 0]
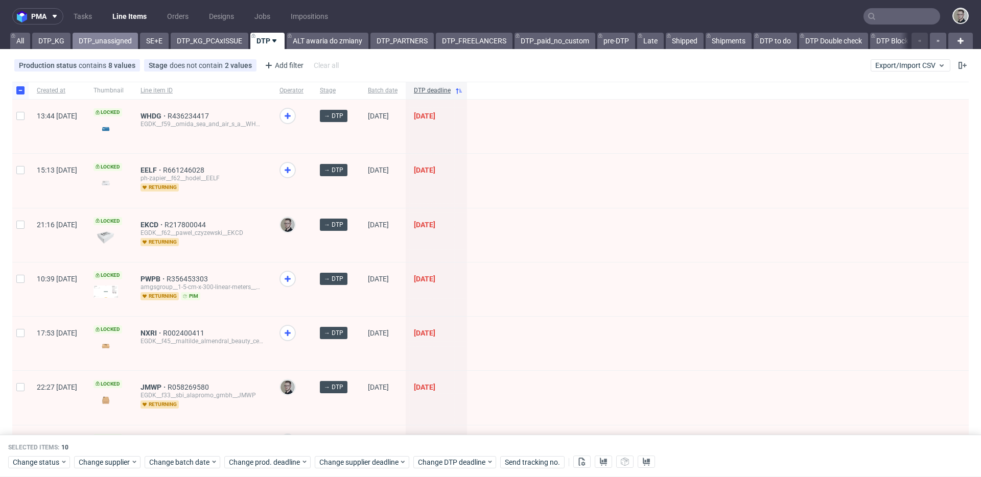
click at [89, 36] on link "DTP_unassigned" at bounding box center [105, 41] width 65 height 16
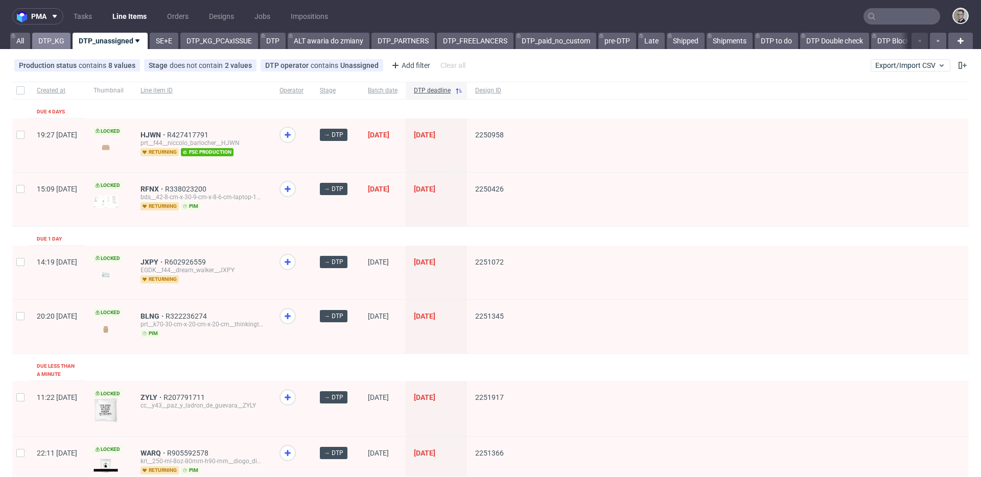
click at [58, 40] on link "DTP_KG" at bounding box center [51, 41] width 38 height 16
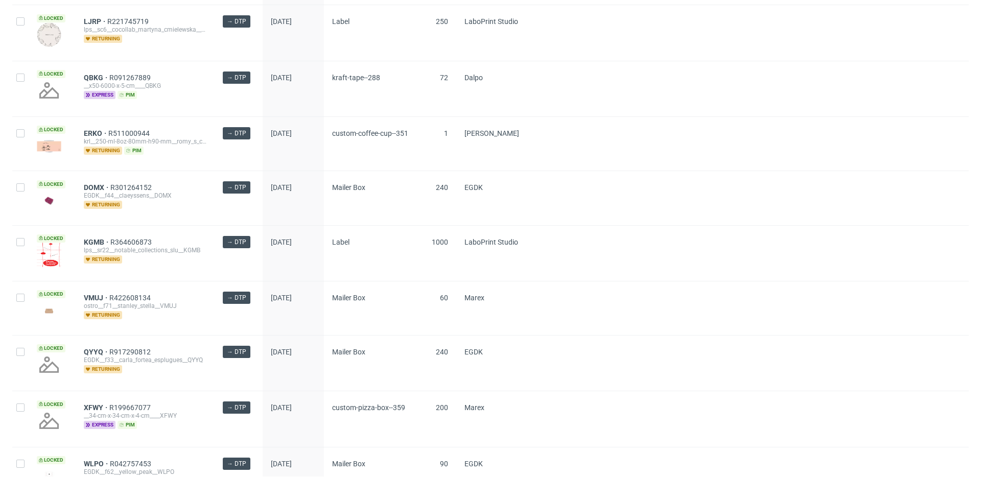
scroll to position [1326, 0]
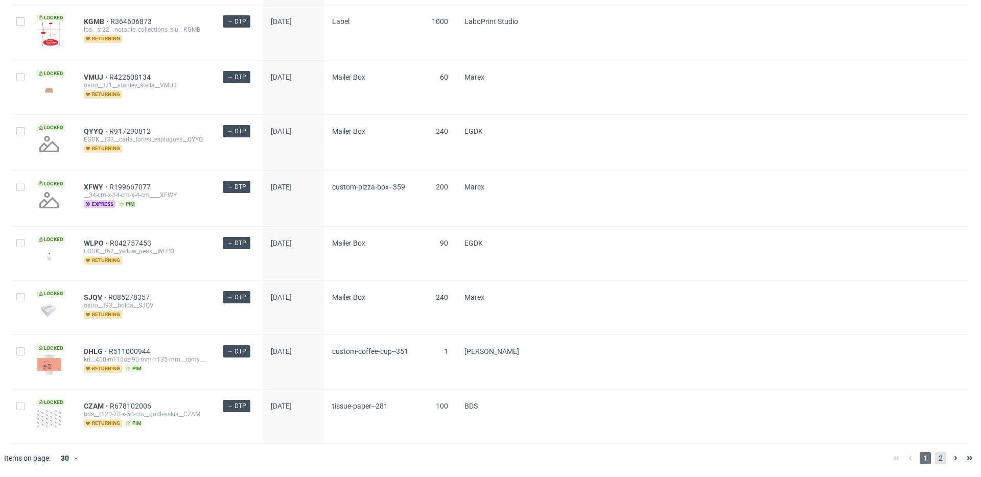
click at [935, 459] on span "2" at bounding box center [940, 458] width 11 height 12
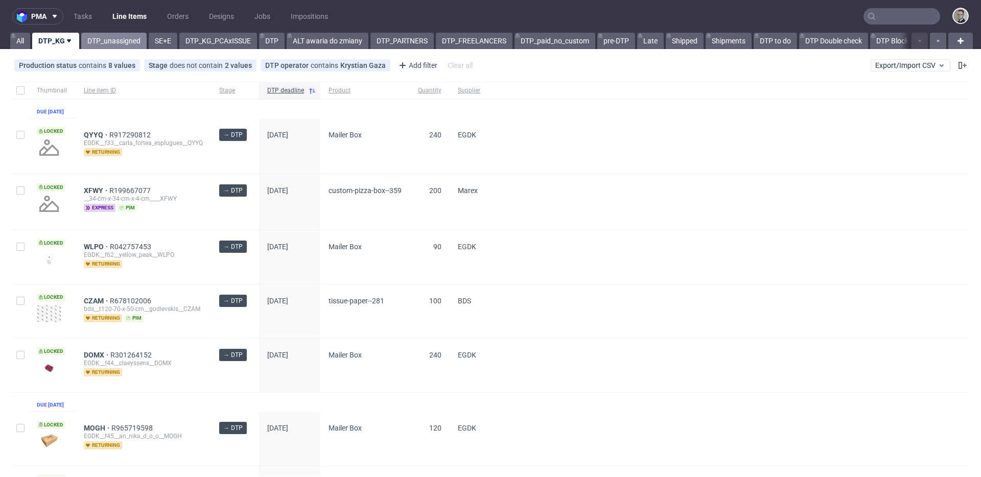
click at [106, 40] on link "DTP_unassigned" at bounding box center [113, 41] width 65 height 16
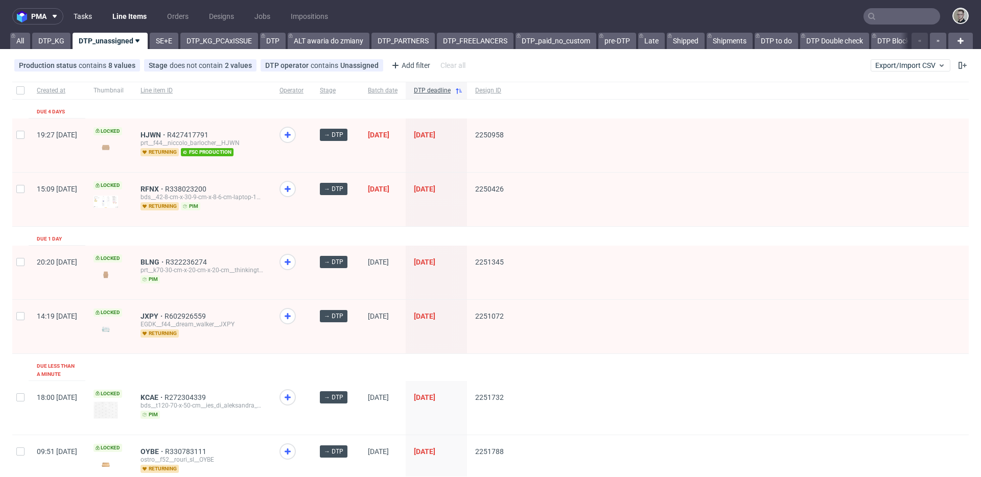
click at [83, 13] on link "Tasks" at bounding box center [82, 16] width 31 height 16
